Goal: Use online tool/utility: Utilize a website feature to perform a specific function

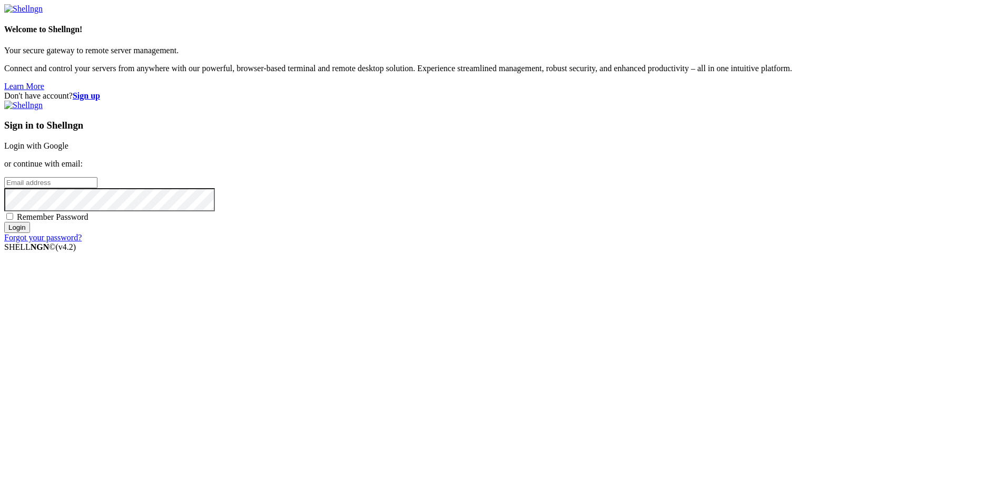
type input "[EMAIL_ADDRESS][PERSON_NAME][PERSON_NAME][PERSON_NAME][DOMAIN_NAME]"
click at [30, 233] on input "Login" at bounding box center [17, 227] width 26 height 11
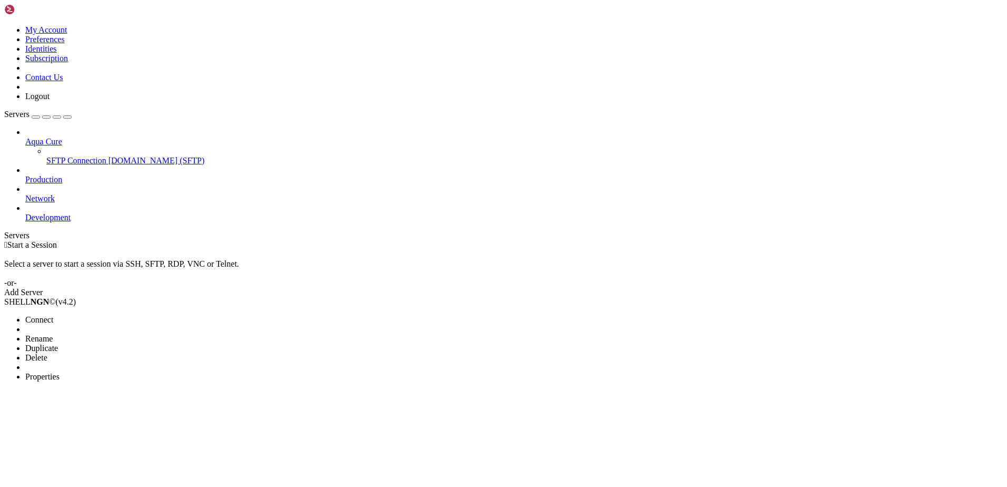
click at [53, 315] on span "Connect" at bounding box center [39, 319] width 28 height 9
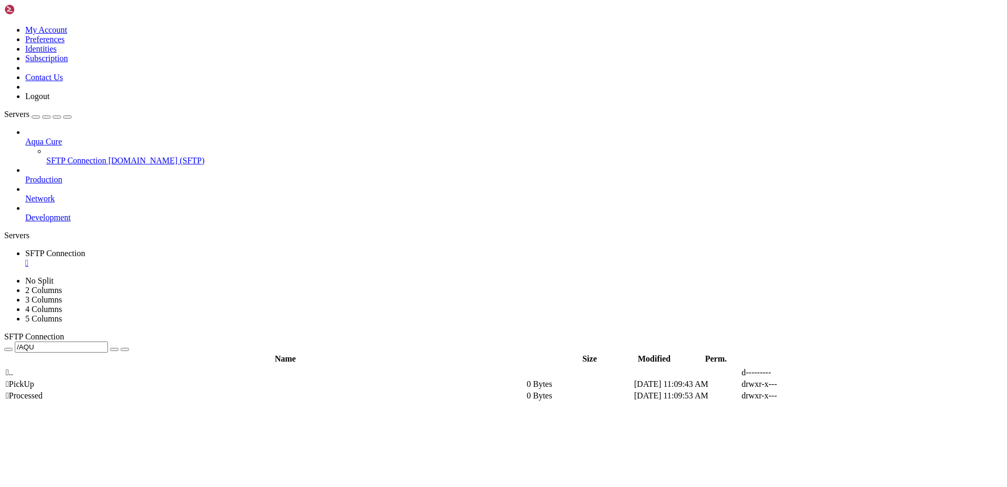
click at [34, 379] on span " PickUp" at bounding box center [20, 383] width 28 height 9
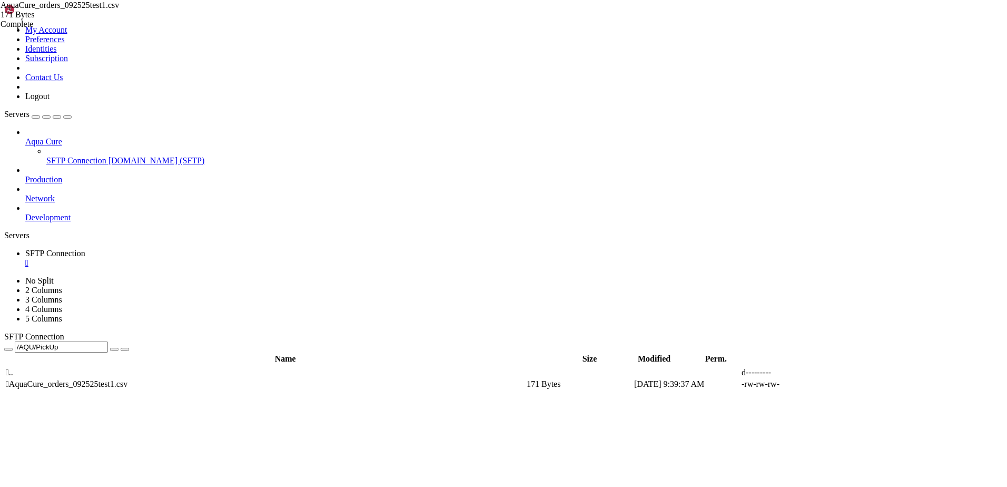
click at [9, 368] on span "" at bounding box center [7, 372] width 3 height 9
click at [8, 349] on icon "button" at bounding box center [8, 349] width 0 height 0
click at [43, 391] on span " Processed" at bounding box center [24, 395] width 37 height 9
click at [9, 391] on span "" at bounding box center [7, 395] width 3 height 9
click at [43, 391] on span " Processed" at bounding box center [24, 395] width 37 height 9
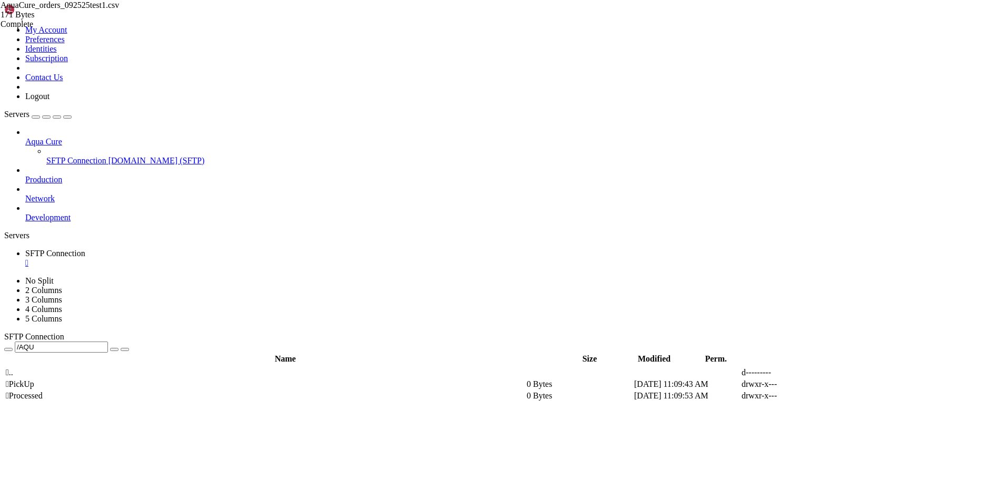
click at [43, 391] on span " Processed" at bounding box center [24, 395] width 37 height 9
click at [8, 349] on icon "button" at bounding box center [8, 349] width 0 height 0
click at [34, 379] on span " PickUp" at bounding box center [20, 383] width 28 height 9
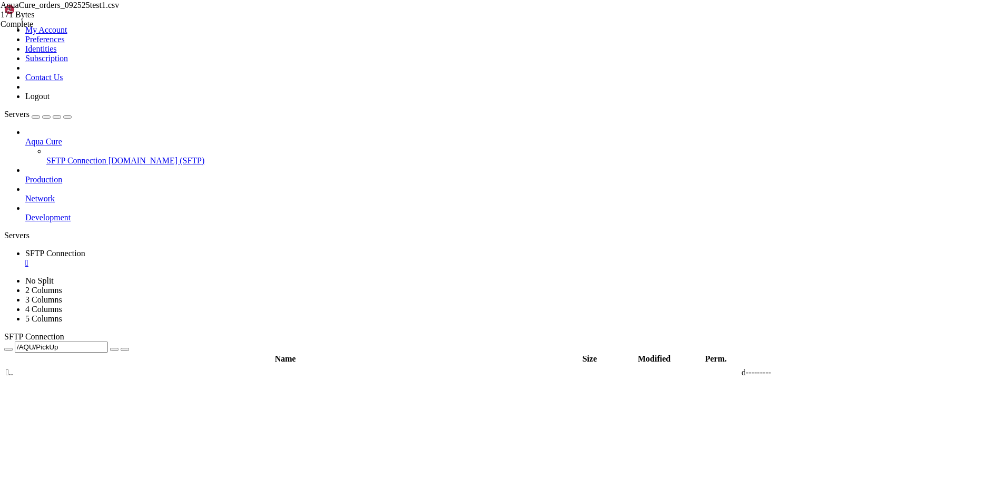
click at [8, 349] on icon "button" at bounding box center [8, 349] width 0 height 0
type input "/AQU"
